Goal: Task Accomplishment & Management: Use online tool/utility

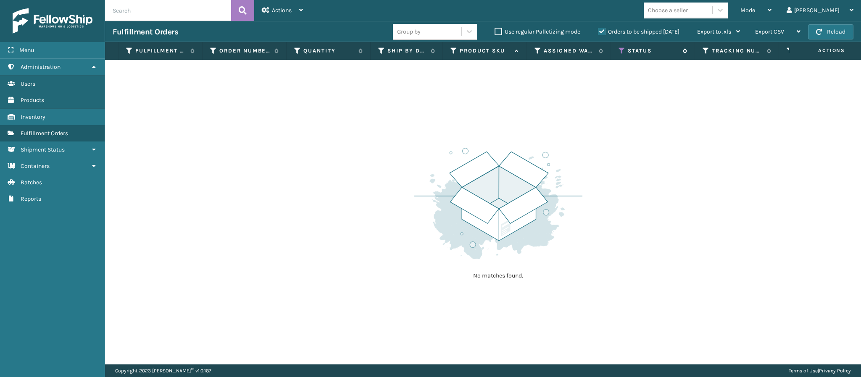
click at [620, 52] on icon at bounding box center [621, 51] width 7 height 8
click at [433, 211] on img at bounding box center [498, 203] width 168 height 116
click at [771, 8] on icon at bounding box center [769, 10] width 4 height 6
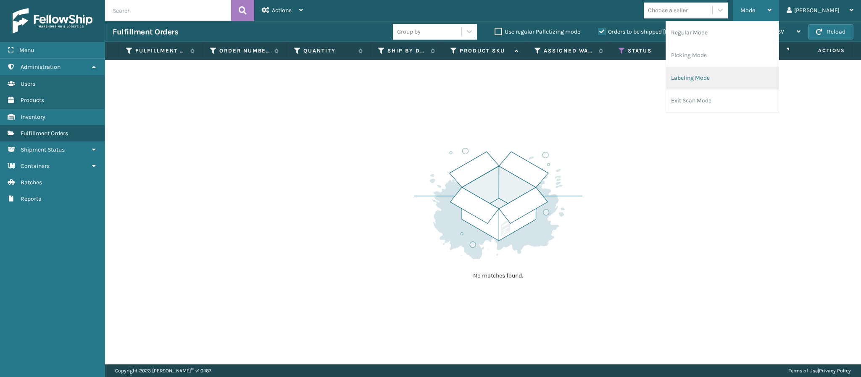
click at [735, 84] on li "Labeling Mode" at bounding box center [722, 78] width 113 height 23
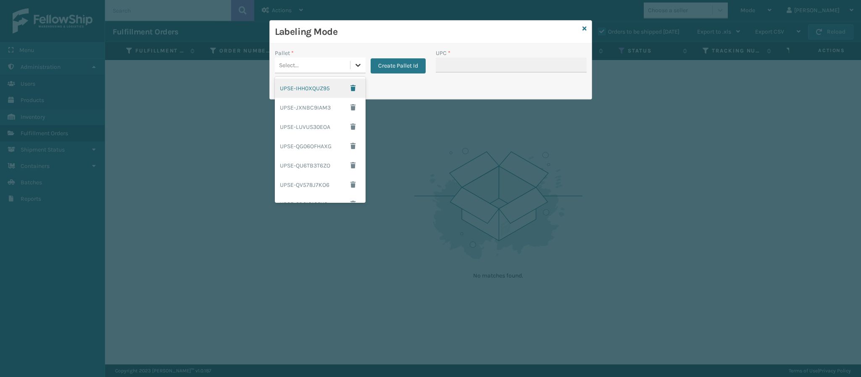
click at [353, 58] on div at bounding box center [357, 65] width 15 height 15
click at [414, 67] on button "Create Pallet Id" at bounding box center [397, 65] width 55 height 15
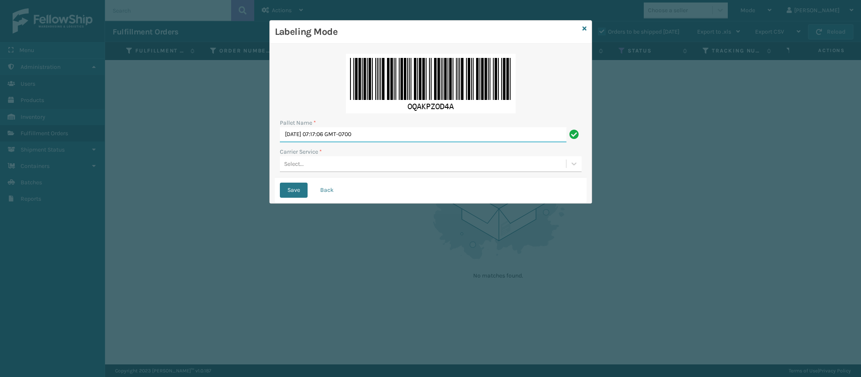
click at [383, 137] on input "Mon Aug 25 2025 07:17:06 GMT-0700" at bounding box center [423, 134] width 286 height 15
type input "FedEx Ground T950431"
click at [280, 183] on button "Save" at bounding box center [294, 190] width 28 height 15
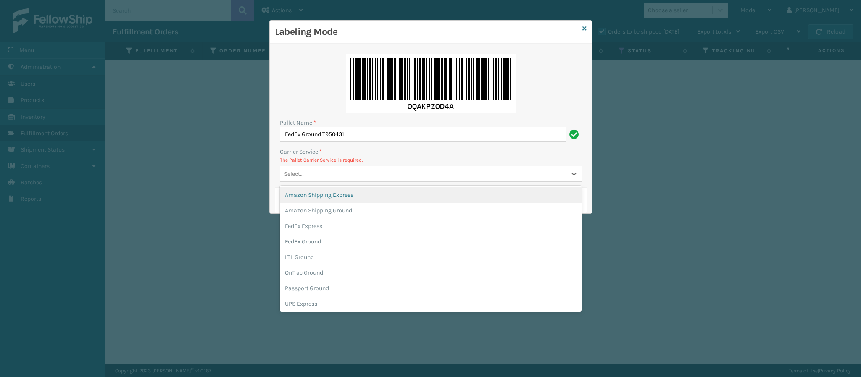
click at [309, 173] on div "Select..." at bounding box center [423, 174] width 286 height 14
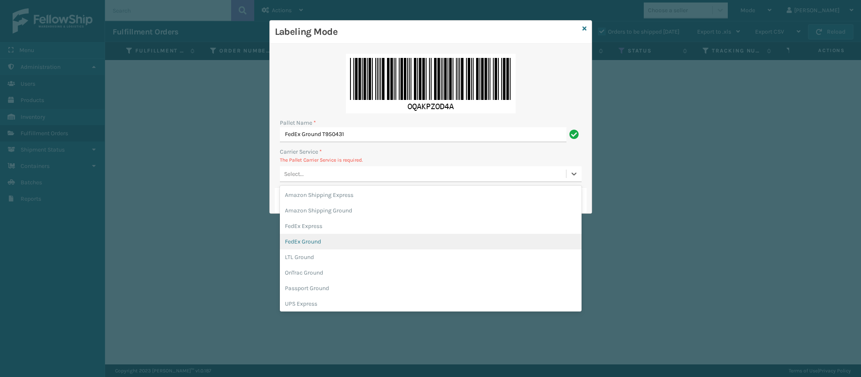
click at [318, 242] on div "FedEx Ground" at bounding box center [431, 242] width 302 height 16
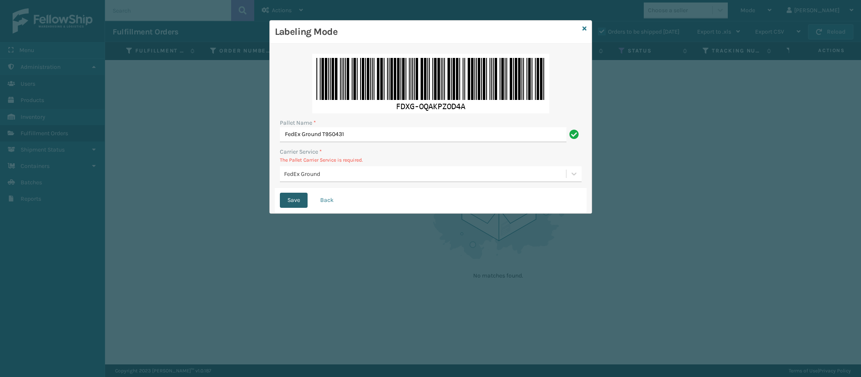
click at [296, 201] on button "Save" at bounding box center [294, 200] width 28 height 15
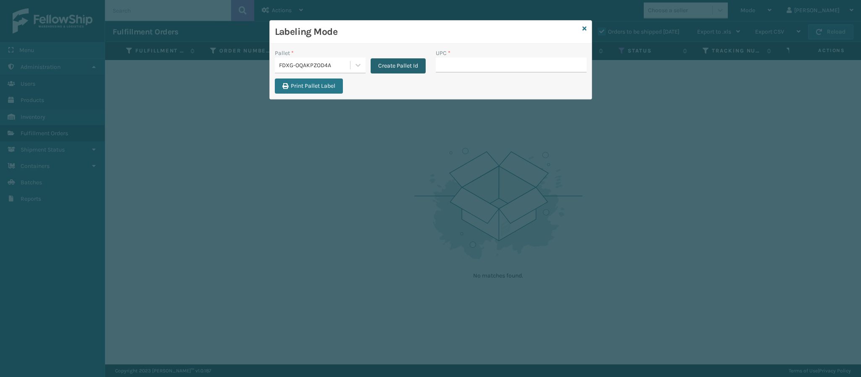
click at [404, 67] on button "Create Pallet Id" at bounding box center [397, 65] width 55 height 15
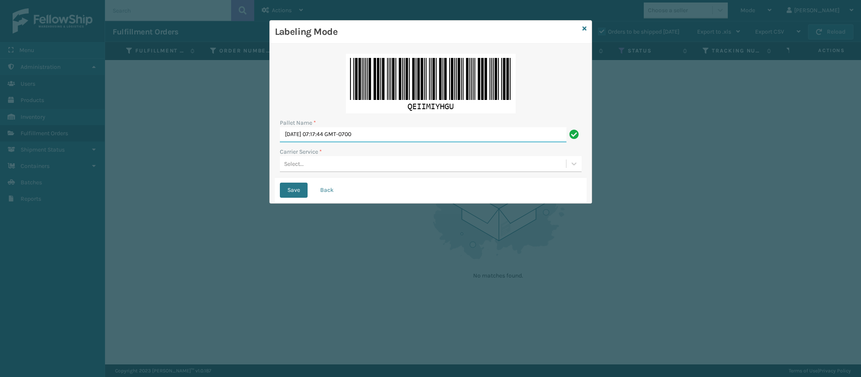
click at [387, 131] on input "Mon Aug 25 2025 07:17:44 GMT-0700" at bounding box center [423, 134] width 286 height 15
type input "P"
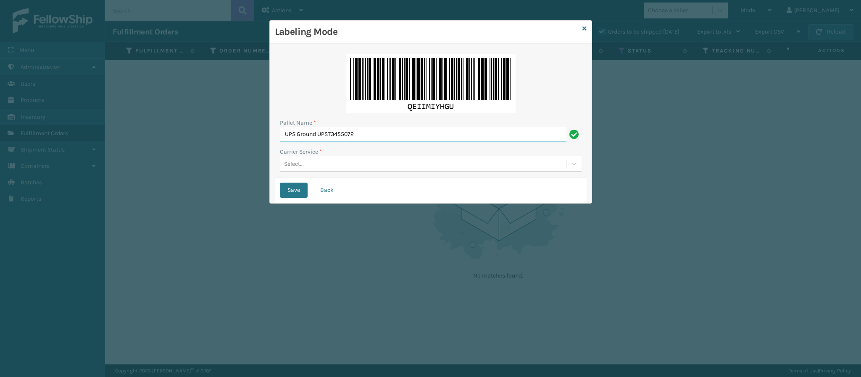
type input "UPS Ground UPST3455072"
click at [280, 183] on button "Save" at bounding box center [294, 190] width 28 height 15
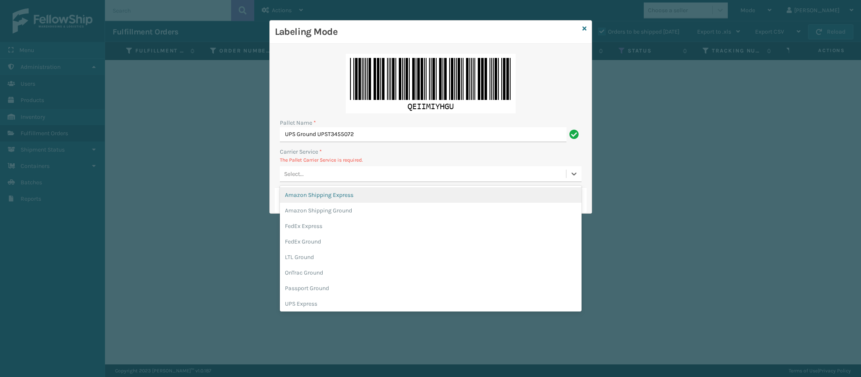
click at [359, 171] on div "Select..." at bounding box center [423, 174] width 286 height 14
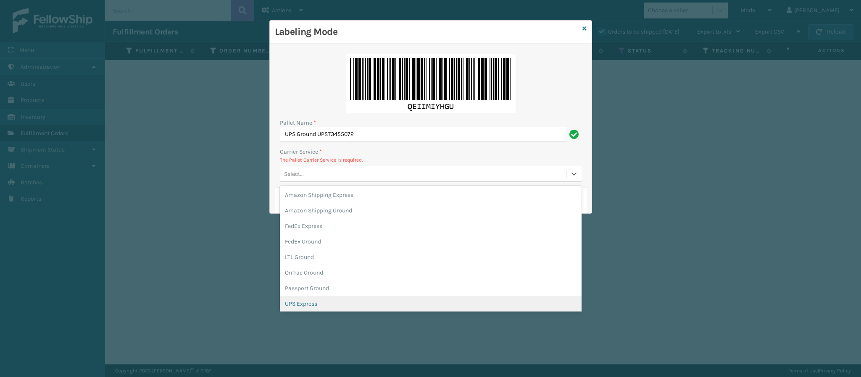
scroll to position [25, 0]
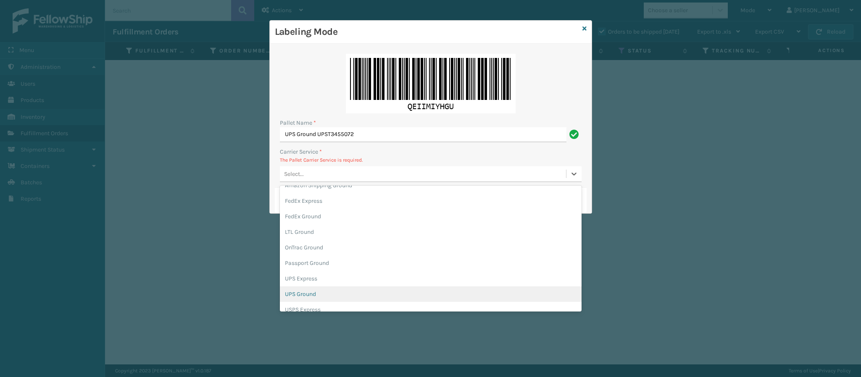
click at [344, 295] on div "UPS Ground" at bounding box center [431, 294] width 302 height 16
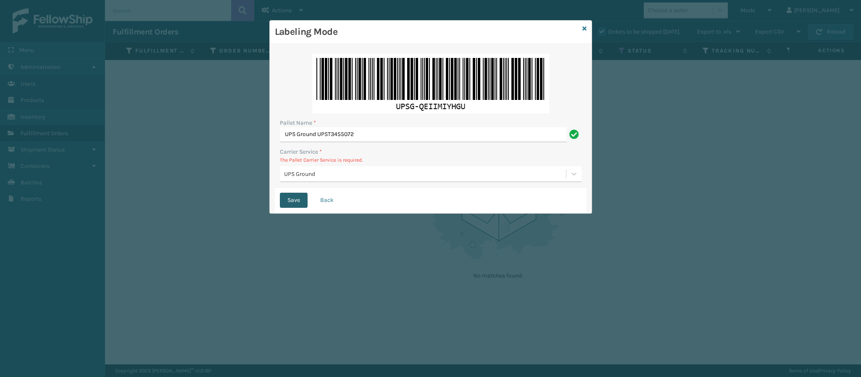
click at [296, 199] on button "Save" at bounding box center [294, 200] width 28 height 15
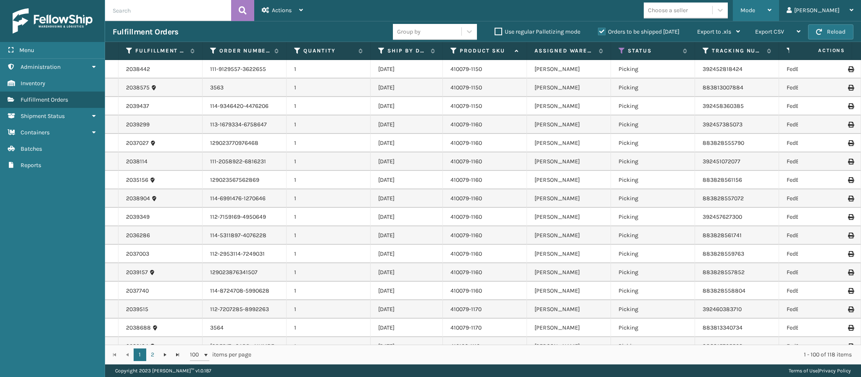
click at [771, 14] on div "Mode" at bounding box center [755, 10] width 31 height 21
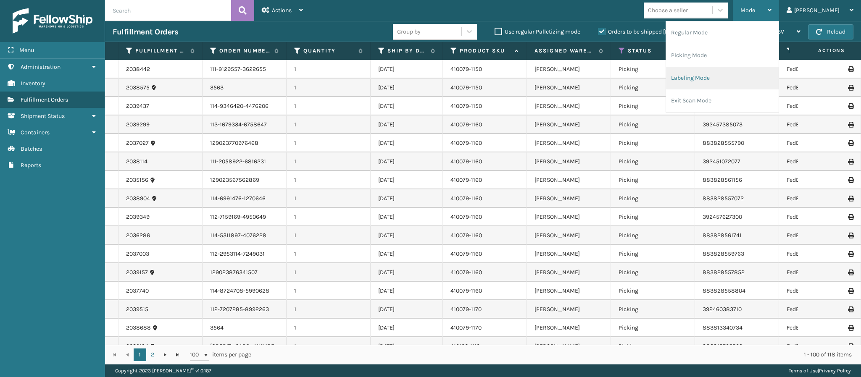
click at [735, 77] on li "Labeling Mode" at bounding box center [722, 78] width 113 height 23
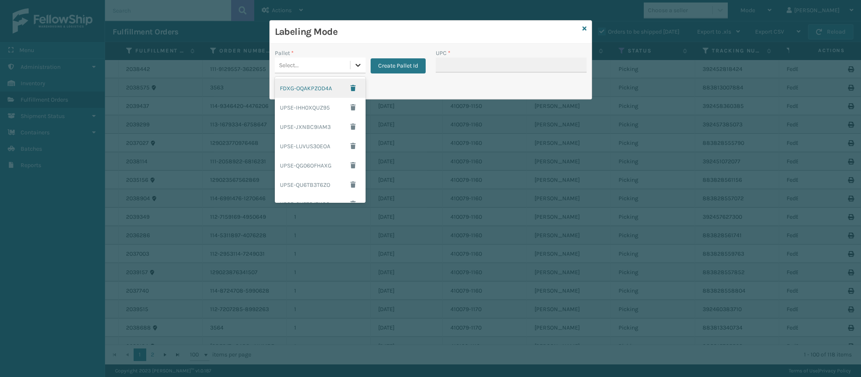
click at [352, 66] on div at bounding box center [357, 65] width 15 height 15
click at [326, 89] on div "FDXG-OQAKPZOD4A" at bounding box center [320, 88] width 91 height 19
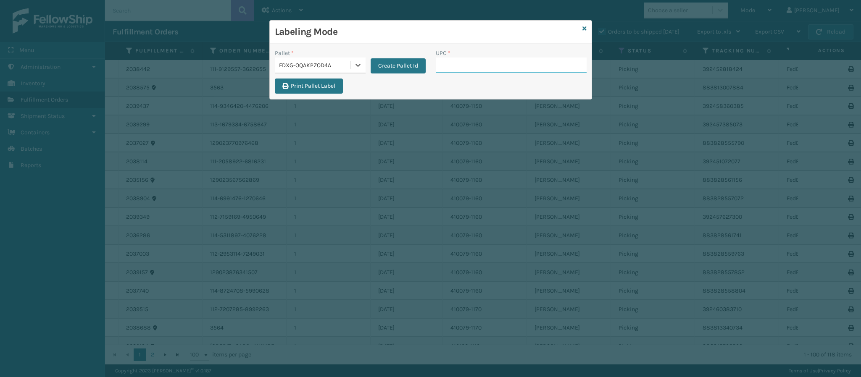
click at [514, 67] on input "UPC *" at bounding box center [511, 65] width 151 height 15
type input "849986009504"
type input "84998"
type input "849986009504"
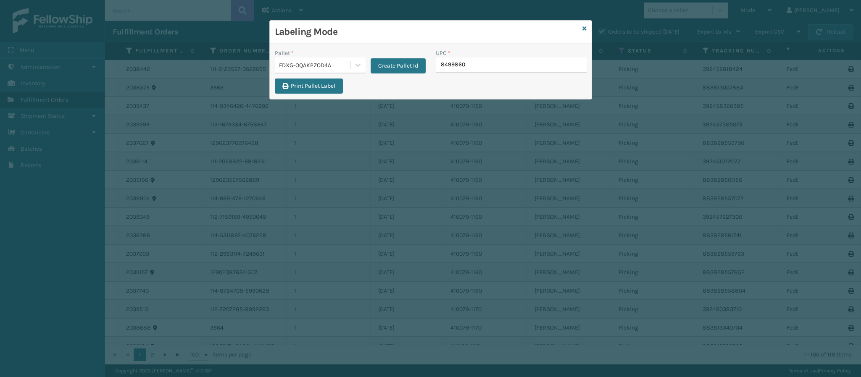
type input "84998600"
type input "84998600950"
type input "849986009"
type input "849986009504"
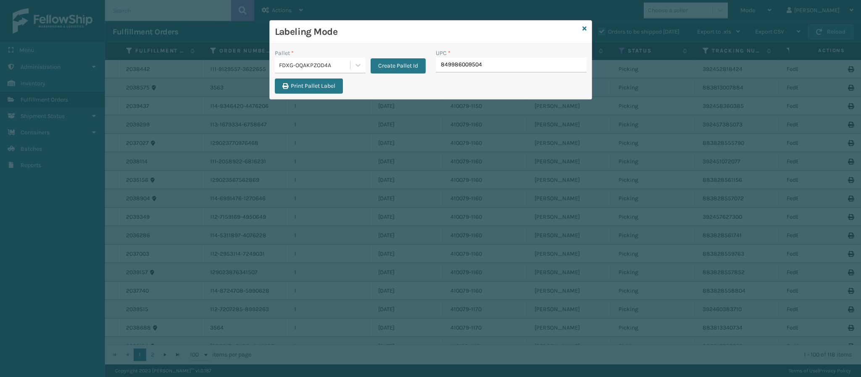
type input "849986009504"
type input "849986009"
type input "84998600949"
type input "84998600"
type input "849986012"
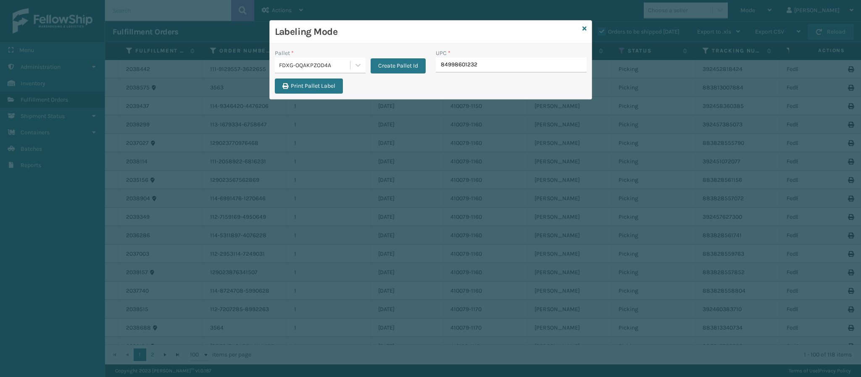
type input "849986012320"
type input "849"
type input "84998603"
type input "8499860"
type input "8499860338"
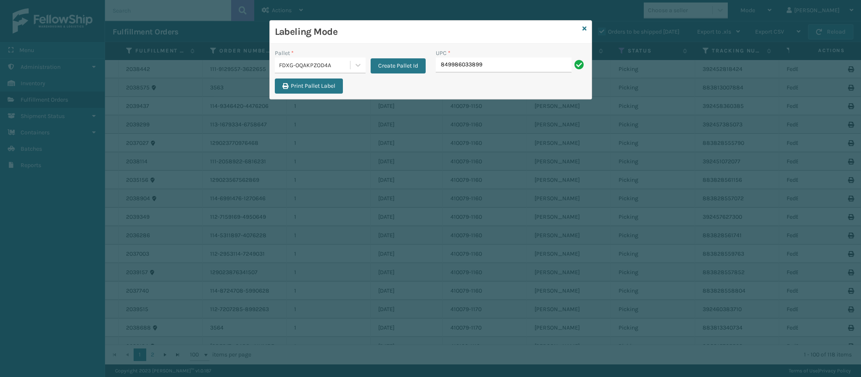
type input "849986033899"
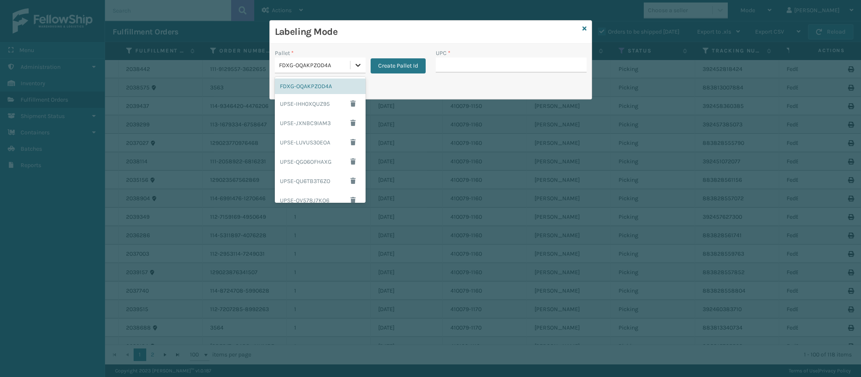
click at [358, 65] on icon at bounding box center [358, 65] width 8 height 8
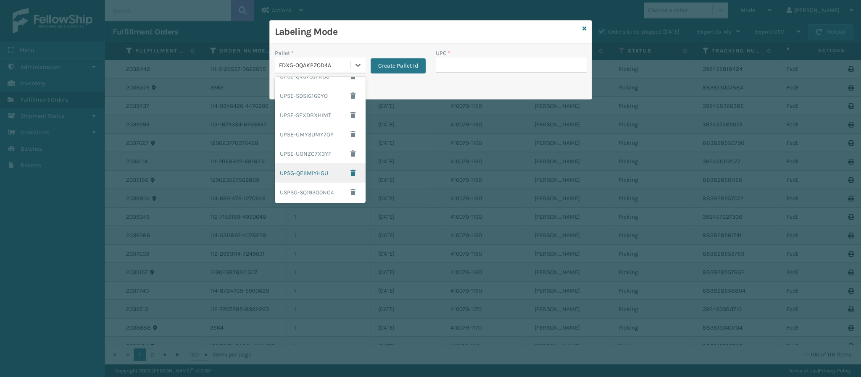
click at [319, 173] on div "UPSG-QEIIMIYHGU" at bounding box center [320, 172] width 91 height 19
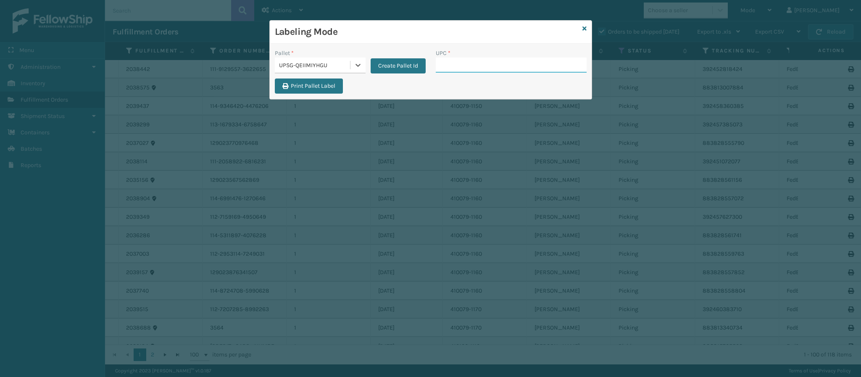
click at [453, 63] on input "UPC *" at bounding box center [511, 65] width 151 height 15
type input "840985125622"
type input "8409851256"
click at [582, 28] on icon at bounding box center [584, 29] width 4 height 6
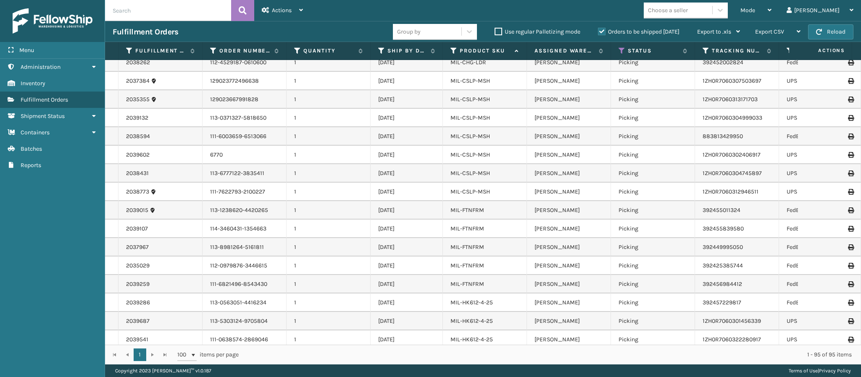
scroll to position [707, 0]
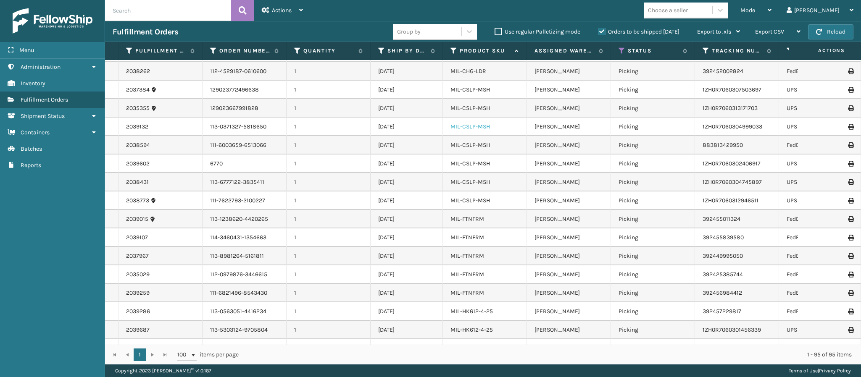
click at [472, 123] on link "MIL-CSLP-MSH" at bounding box center [469, 126] width 39 height 7
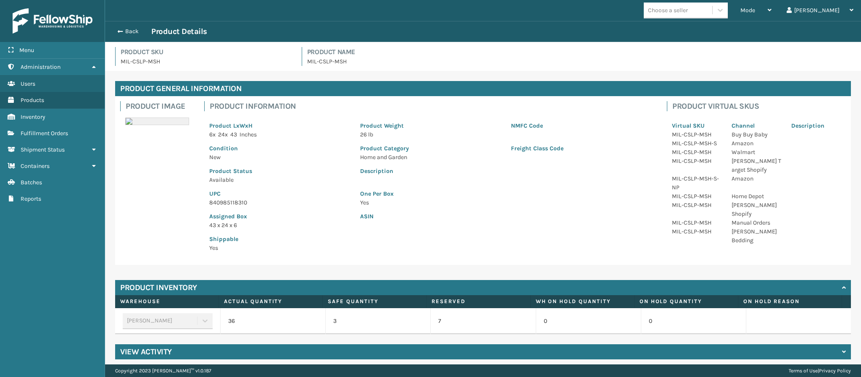
click at [246, 201] on p "840985118310" at bounding box center [279, 202] width 141 height 9
copy p "840985118310"
click at [129, 29] on button "Back" at bounding box center [132, 32] width 39 height 8
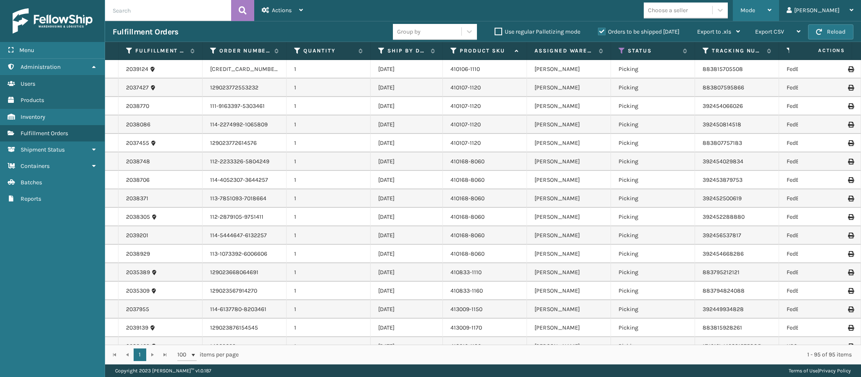
click at [771, 10] on icon at bounding box center [769, 10] width 4 height 6
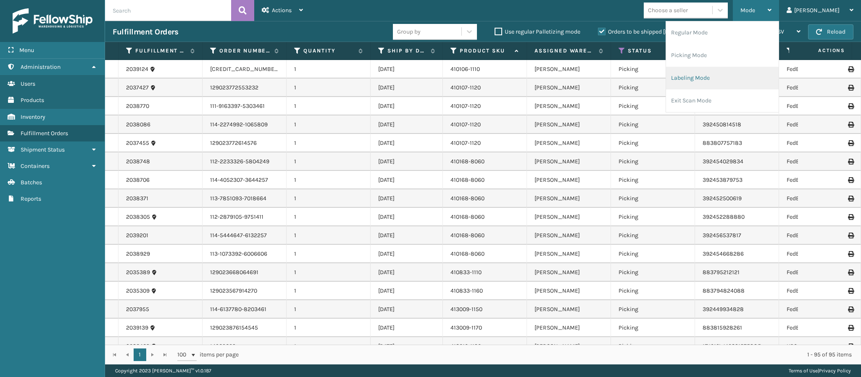
click at [741, 82] on li "Labeling Mode" at bounding box center [722, 78] width 113 height 23
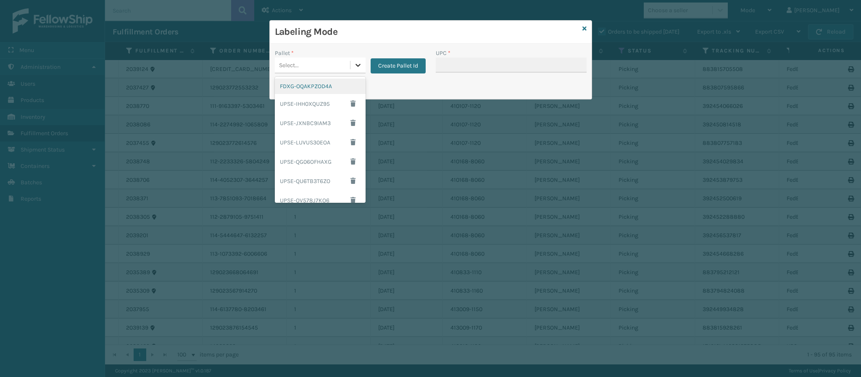
click at [352, 63] on div at bounding box center [357, 65] width 15 height 15
click at [309, 172] on div "UPSG-QEIIMIYHGU" at bounding box center [320, 175] width 91 height 16
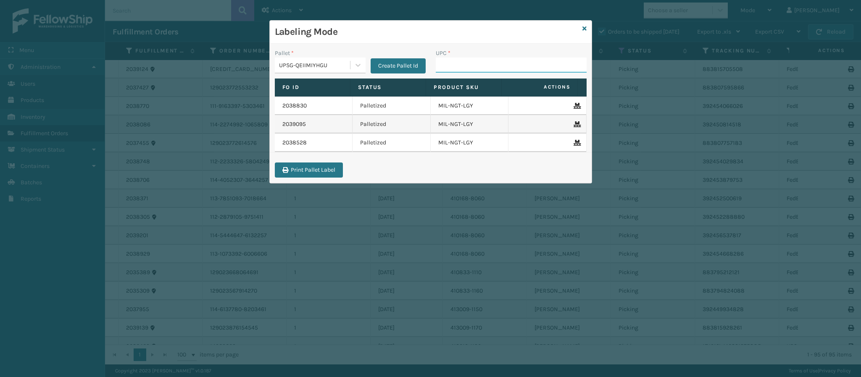
click at [461, 66] on input "UPC *" at bounding box center [511, 65] width 151 height 15
paste input "840985118310"
type input "840985118310"
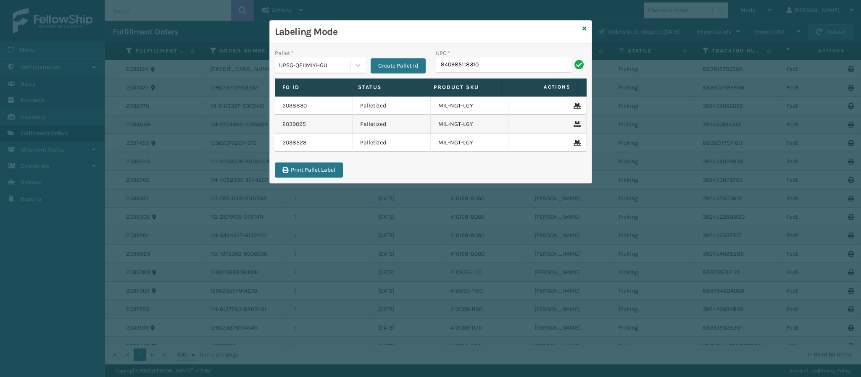
type input "840985118310"
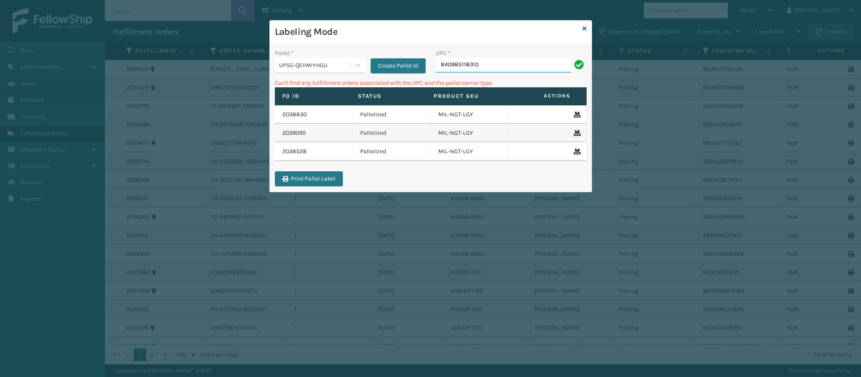
click at [480, 62] on input "840985118310" at bounding box center [504, 65] width 136 height 15
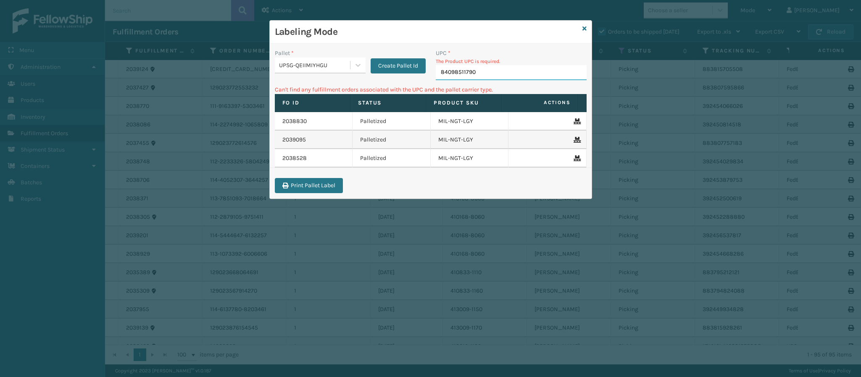
type input "840985117900"
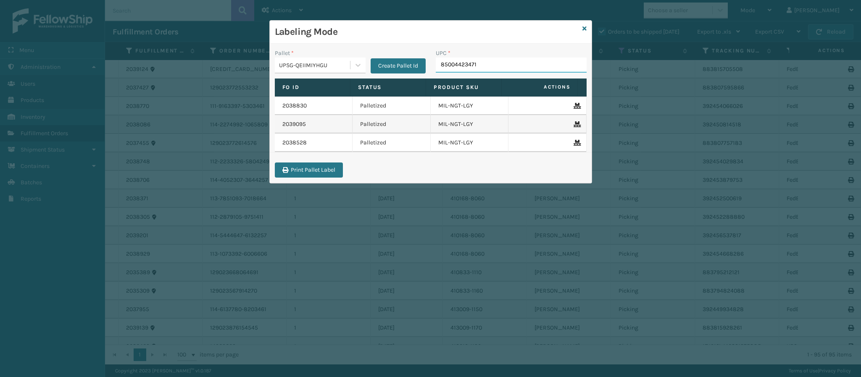
type input "850044234714"
type input "850044234684"
type input "850044234"
type input "850044234684"
type input "8409851143"
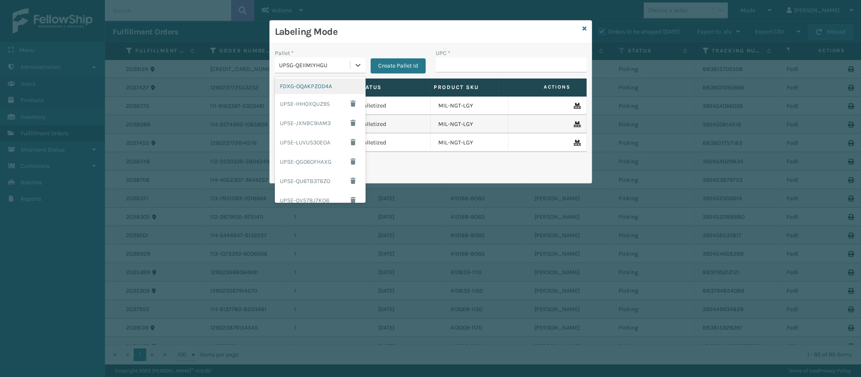
click at [329, 70] on div "UPSG-QEIIMIYHGU" at bounding box center [315, 65] width 72 height 9
click at [319, 87] on div "FDXG-OQAKPZOD4A" at bounding box center [320, 87] width 91 height 16
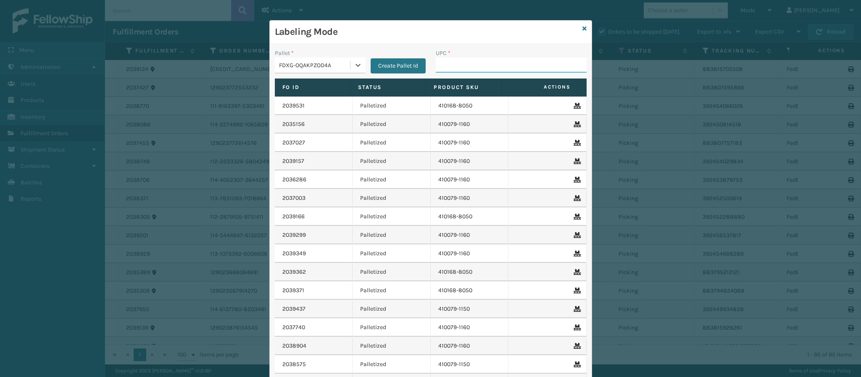
click at [466, 63] on input "UPC *" at bounding box center [511, 65] width 151 height 15
click at [338, 63] on div "FDXG-OQAKPZOD4A" at bounding box center [315, 65] width 72 height 9
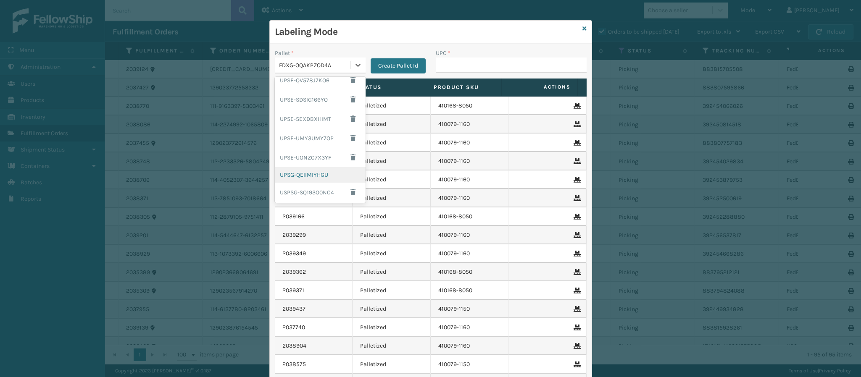
click at [281, 174] on div "UPSG-QEIIMIYHGU" at bounding box center [320, 175] width 91 height 16
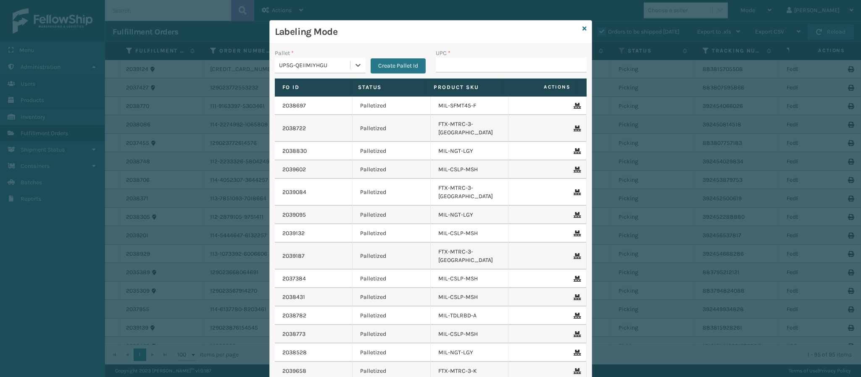
click at [464, 57] on div "UPC *" at bounding box center [511, 53] width 151 height 9
click at [462, 64] on input "UPC *" at bounding box center [511, 65] width 151 height 15
type input "840985124533"
type input "849986009627"
type input "84098511"
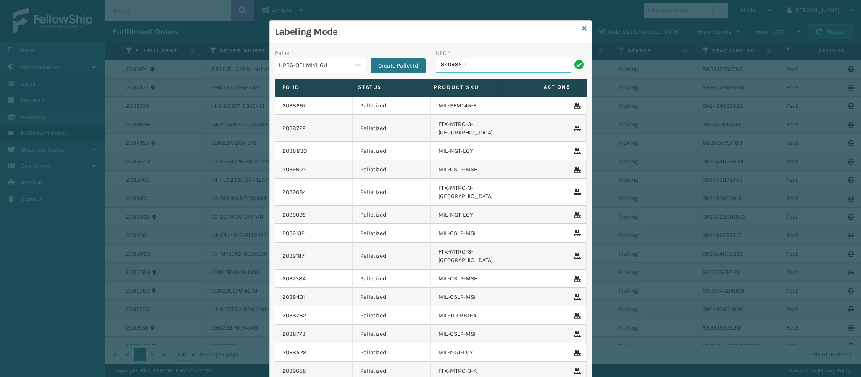
type input "840985117"
type input "804879486299"
type input "80487948629"
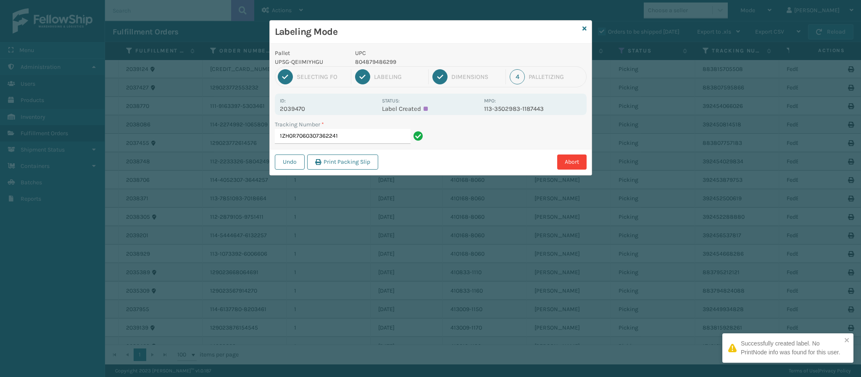
click at [651, 338] on div "Labeling Mode Pallet UPSG-QEIIMIYHGU UPC 804879486299 1 Selecting FO 2 Labeling…" at bounding box center [430, 188] width 861 height 377
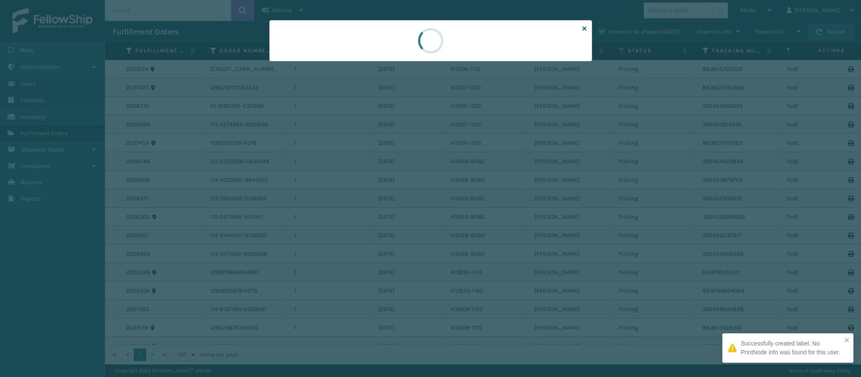
click at [651, 338] on div at bounding box center [430, 188] width 861 height 377
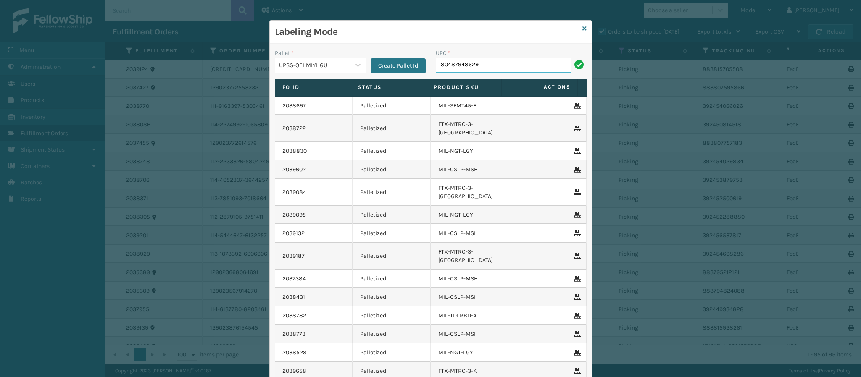
type input "804879486299"
type input "80487"
type input "8048794862"
type input "804879486299"
type input "8409851"
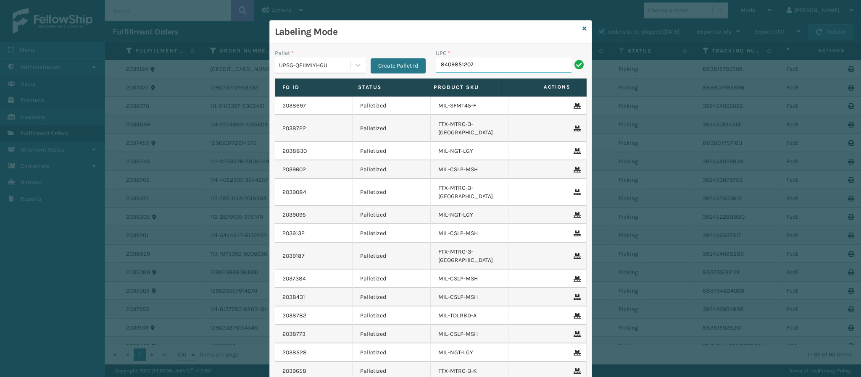
type input "84098512078"
click at [329, 63] on div "UPSG-QEIIMIYHGU" at bounding box center [315, 65] width 72 height 9
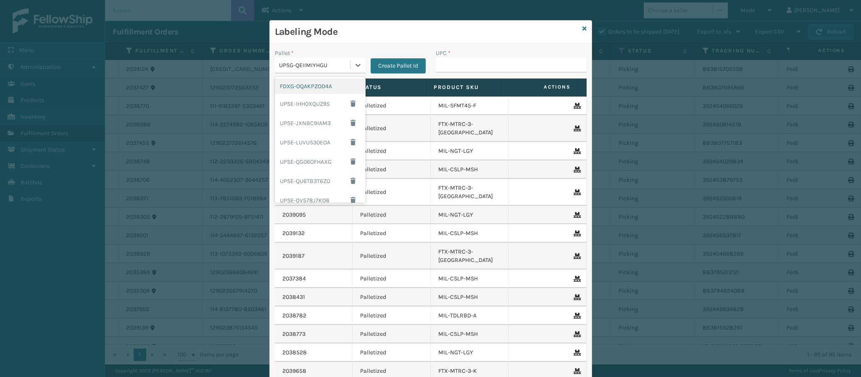
click at [315, 87] on div "FDXG-OQAKPZOD4A" at bounding box center [320, 87] width 91 height 16
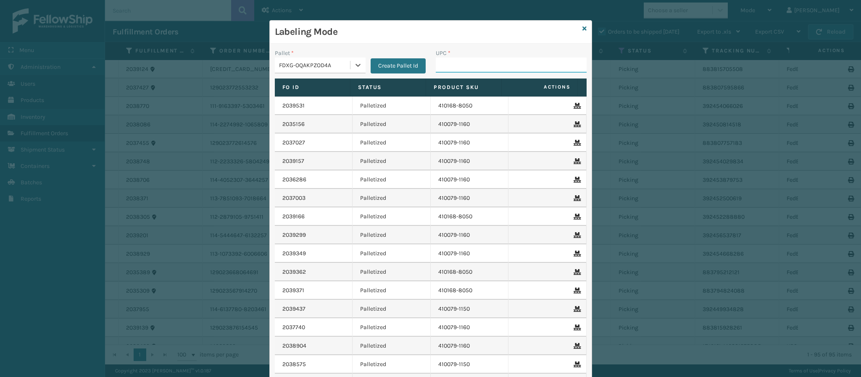
click at [450, 58] on input "UPC *" at bounding box center [511, 65] width 151 height 15
type input "84998601400"
type input "849986"
type input "8499860140"
type input "849986014003"
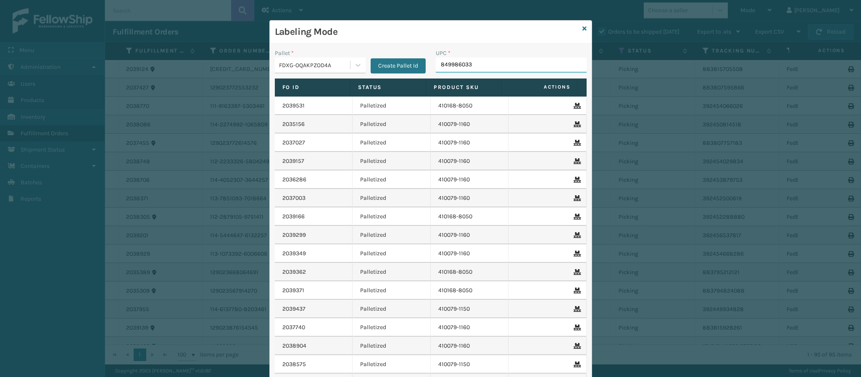
type input "8499860339"
type input "849986033"
type input "849986033905"
type input "8499860339"
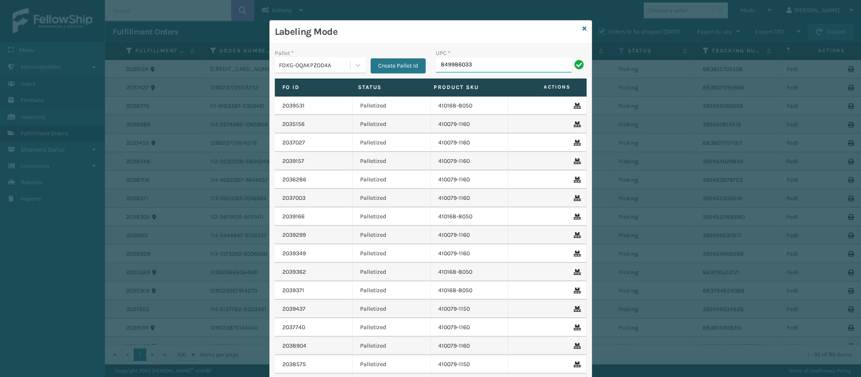
type input "8499860339"
type input "84998600935"
type input "840985126032"
type input "840985126797"
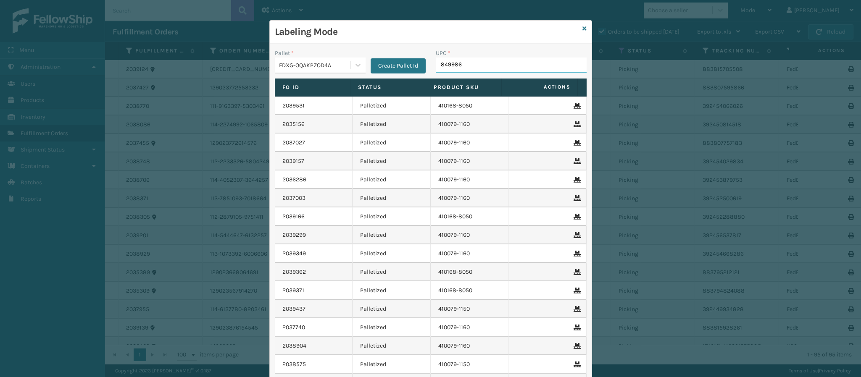
type input "8499860"
type input "410833-1160"
type input "840985112622"
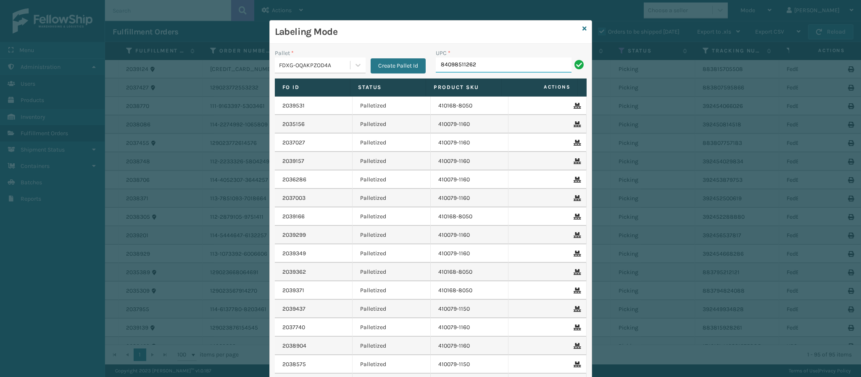
type input "840985112622"
type input "840985112"
type input "8409851126"
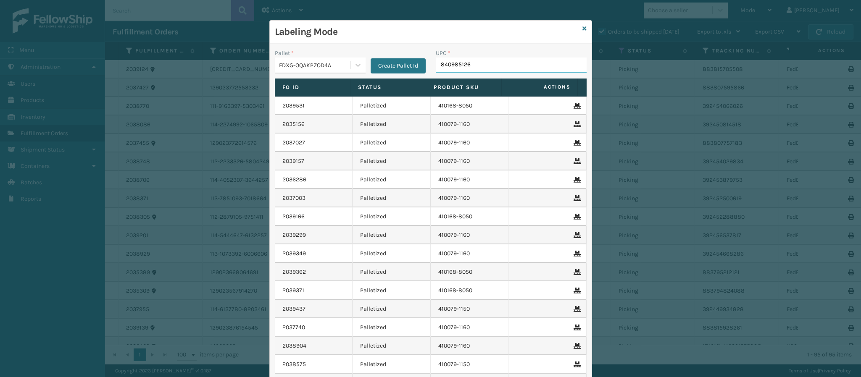
type input "8409851268"
type input "840985126889"
type input "84098512045"
type input "840985120450"
type input "840985120467"
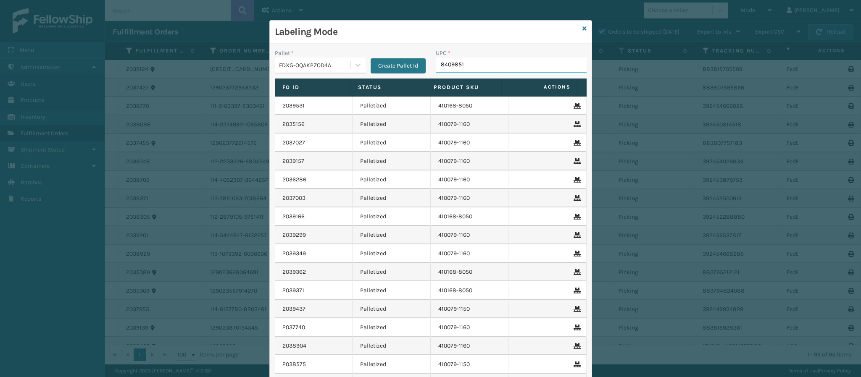
type input "84098512"
type input "840985125851"
type input "840985115838"
type input "8409851158"
type input "8409851175"
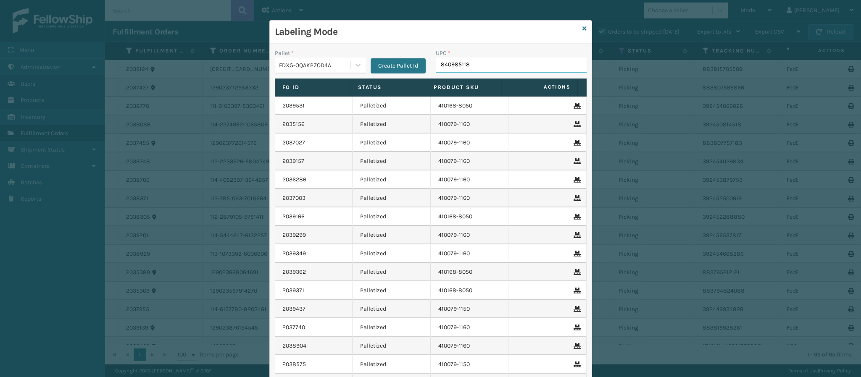
type input "8409851183"
type input "840"
type input "8409851"
type input "84098512680"
type input "84098511432"
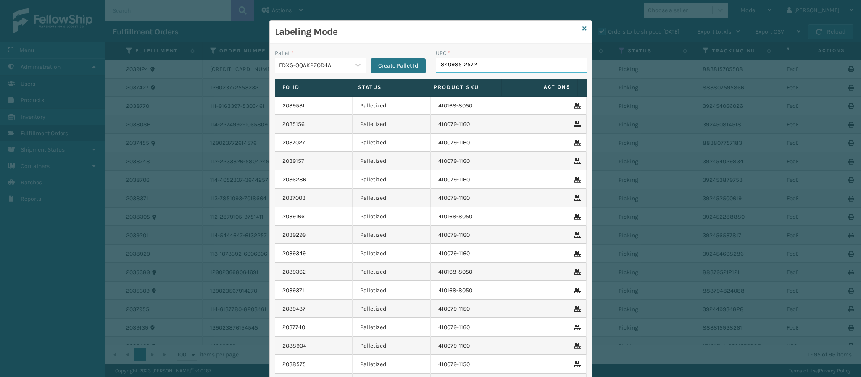
type input "840985125721"
type input "840985124533"
type input "840985120634"
type input "84098512683"
type input "8409851"
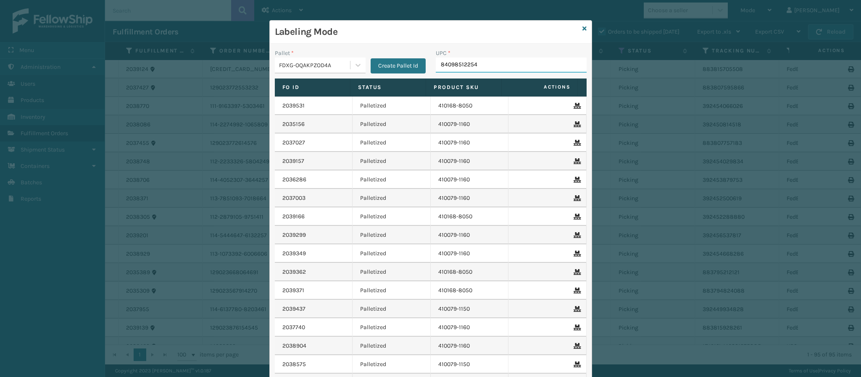
type input "840985122546"
type input "840985124557"
type input "8409851256"
type input "840985125660"
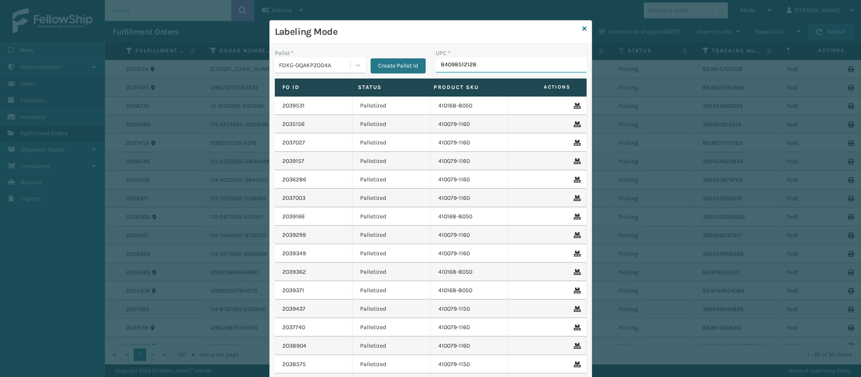
type input "840985121280"
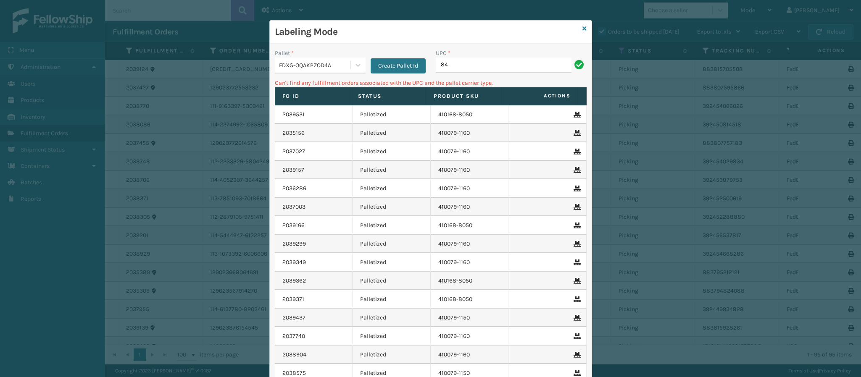
type input "8"
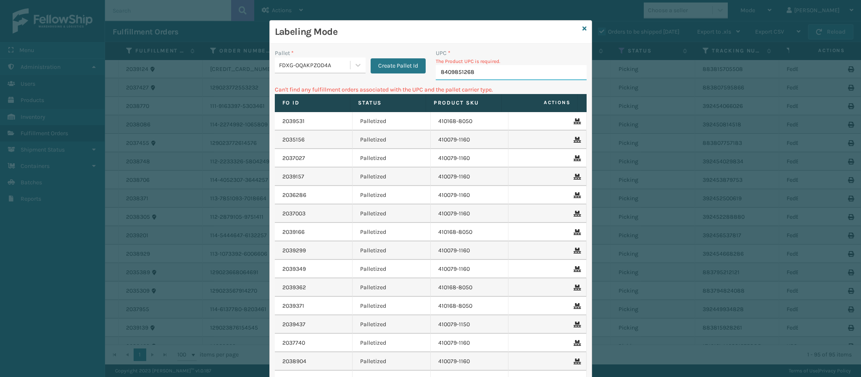
type input "84098512681"
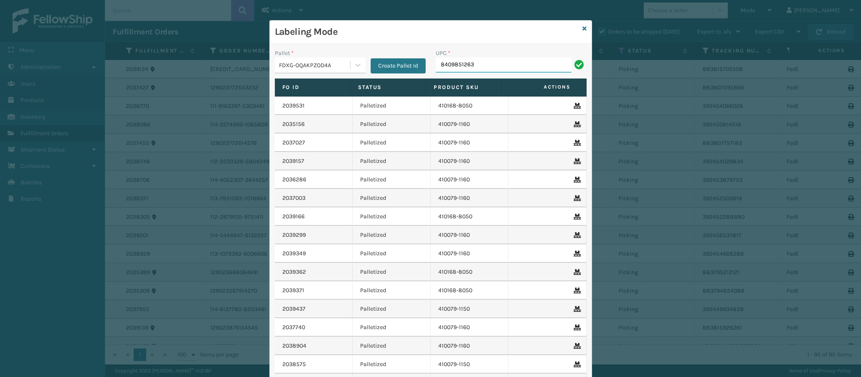
type input "84098512633"
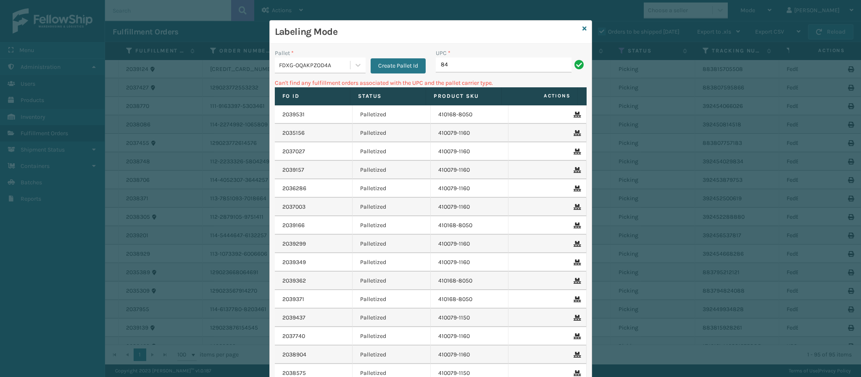
type input "8"
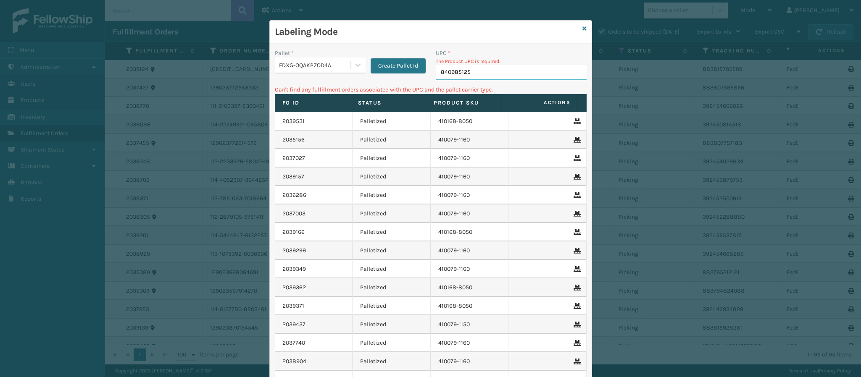
type input "8409851256"
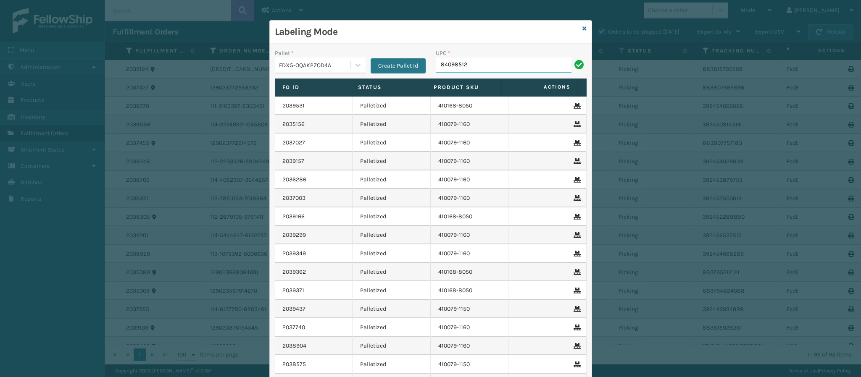
type input "840985121"
type input "840985124670"
type input "840985126049"
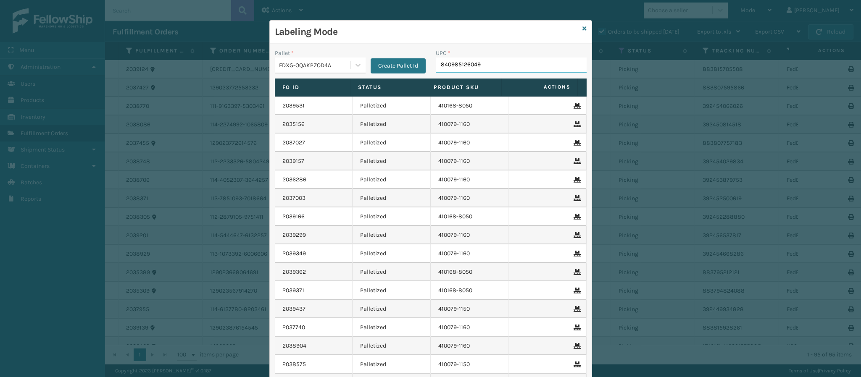
type input "840985126049"
type input "8409851"
type input "84098512604"
type input "804879486299"
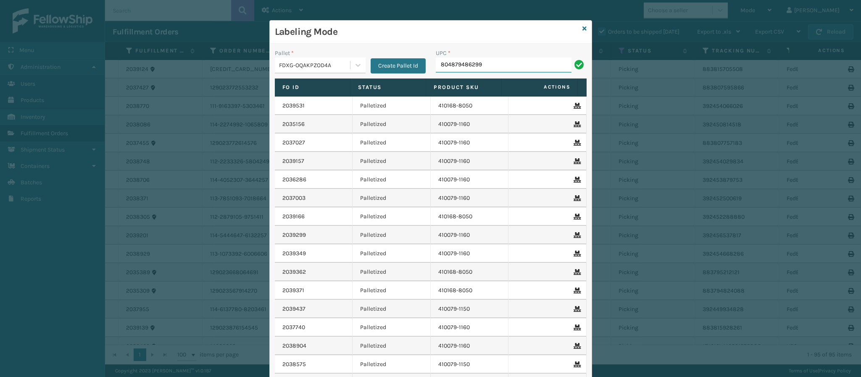
type input "804879486299"
